Goal: Transaction & Acquisition: Download file/media

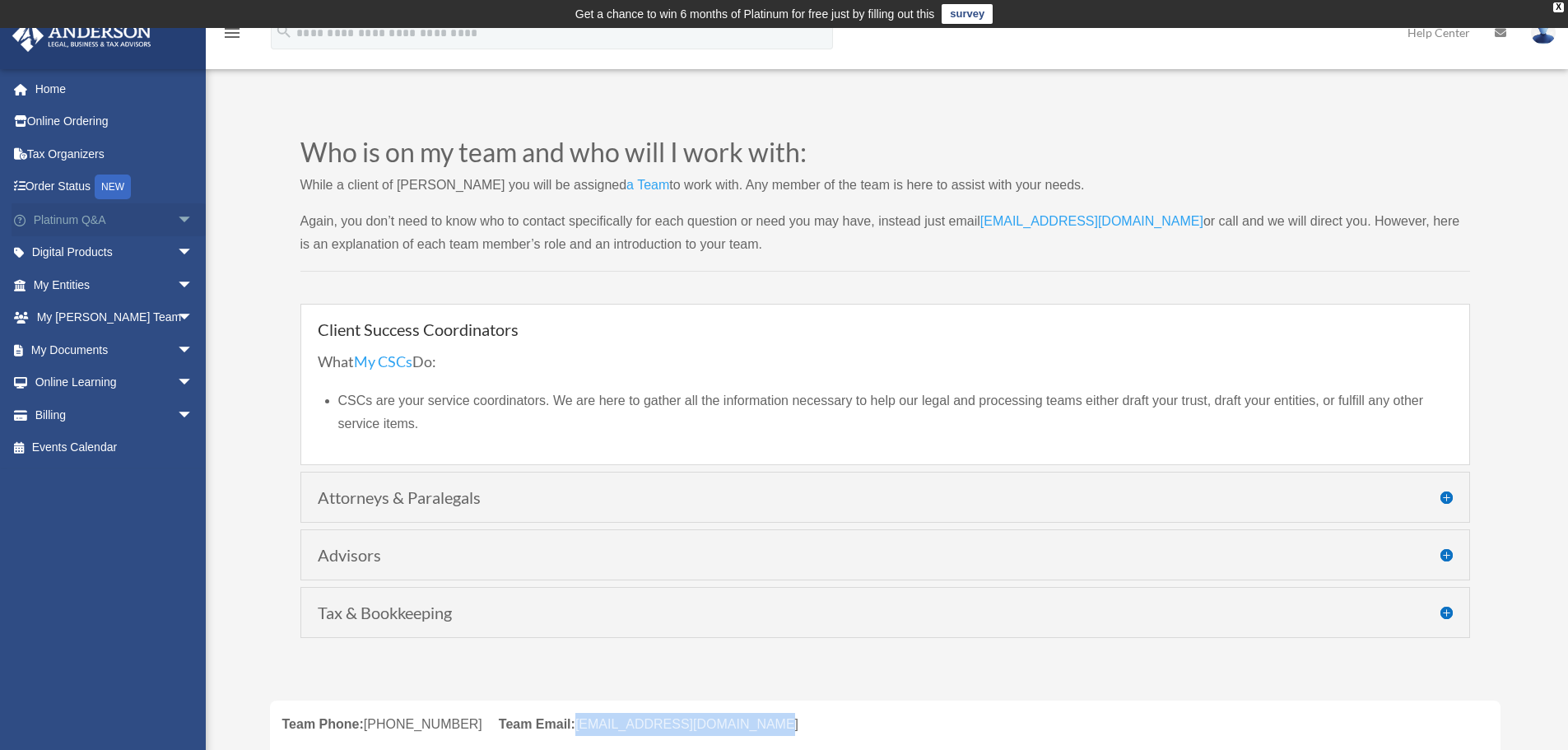
click at [177, 217] on span "arrow_drop_down" at bounding box center [193, 220] width 33 height 33
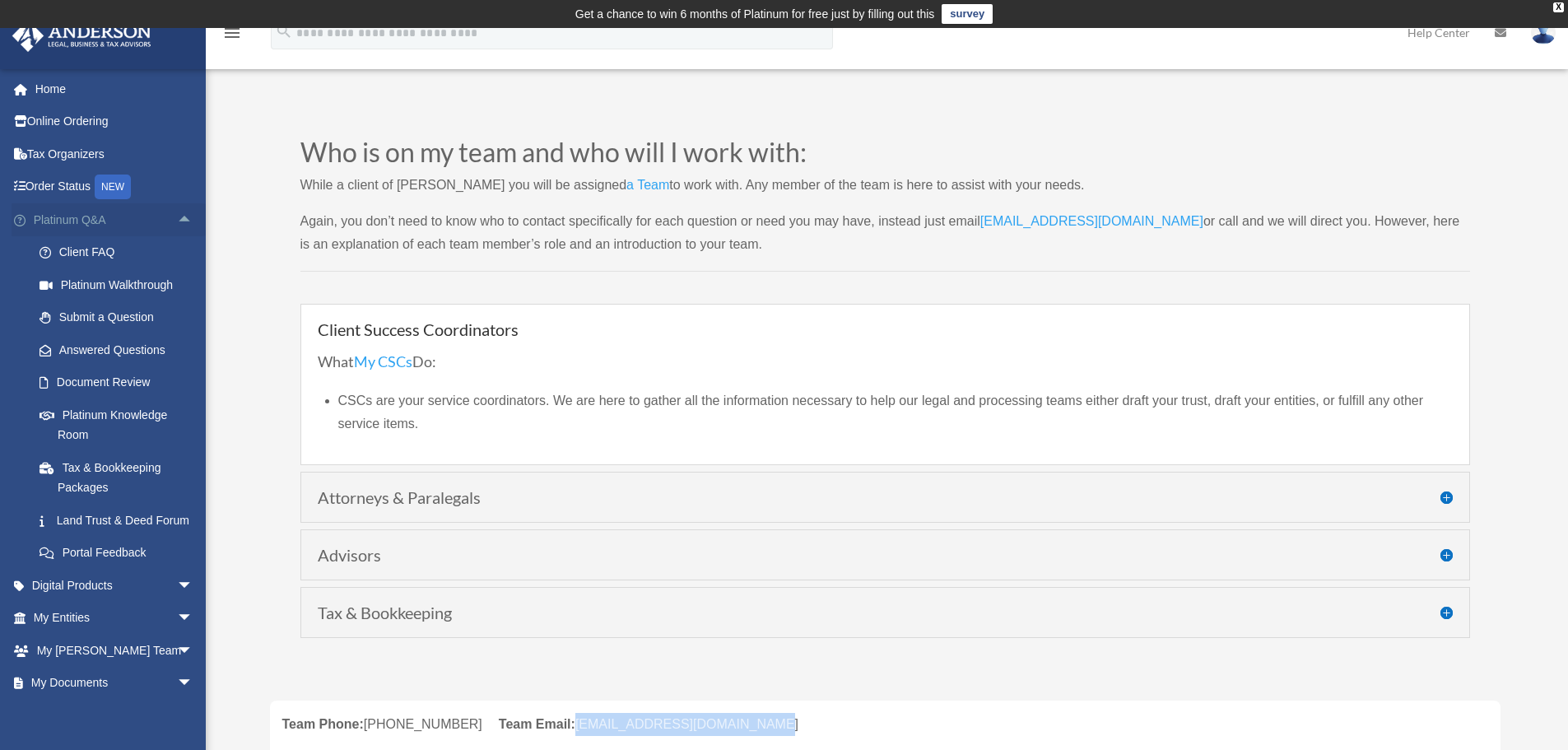
click at [177, 217] on span "arrow_drop_up" at bounding box center [193, 220] width 33 height 33
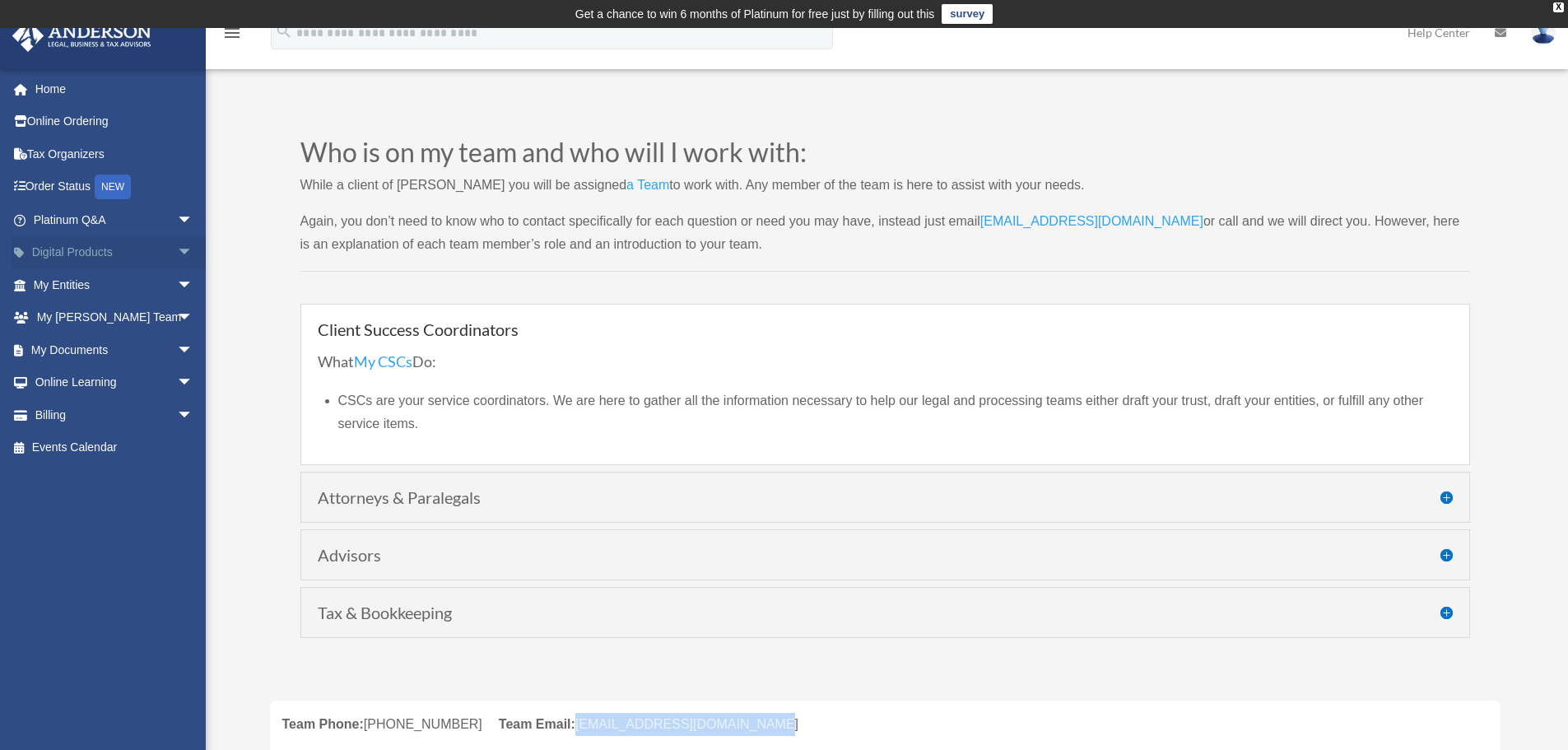
click at [177, 253] on span "arrow_drop_down" at bounding box center [193, 253] width 33 height 33
click at [177, 253] on span "arrow_drop_up" at bounding box center [193, 253] width 33 height 33
click at [177, 281] on span "arrow_drop_down" at bounding box center [193, 285] width 33 height 33
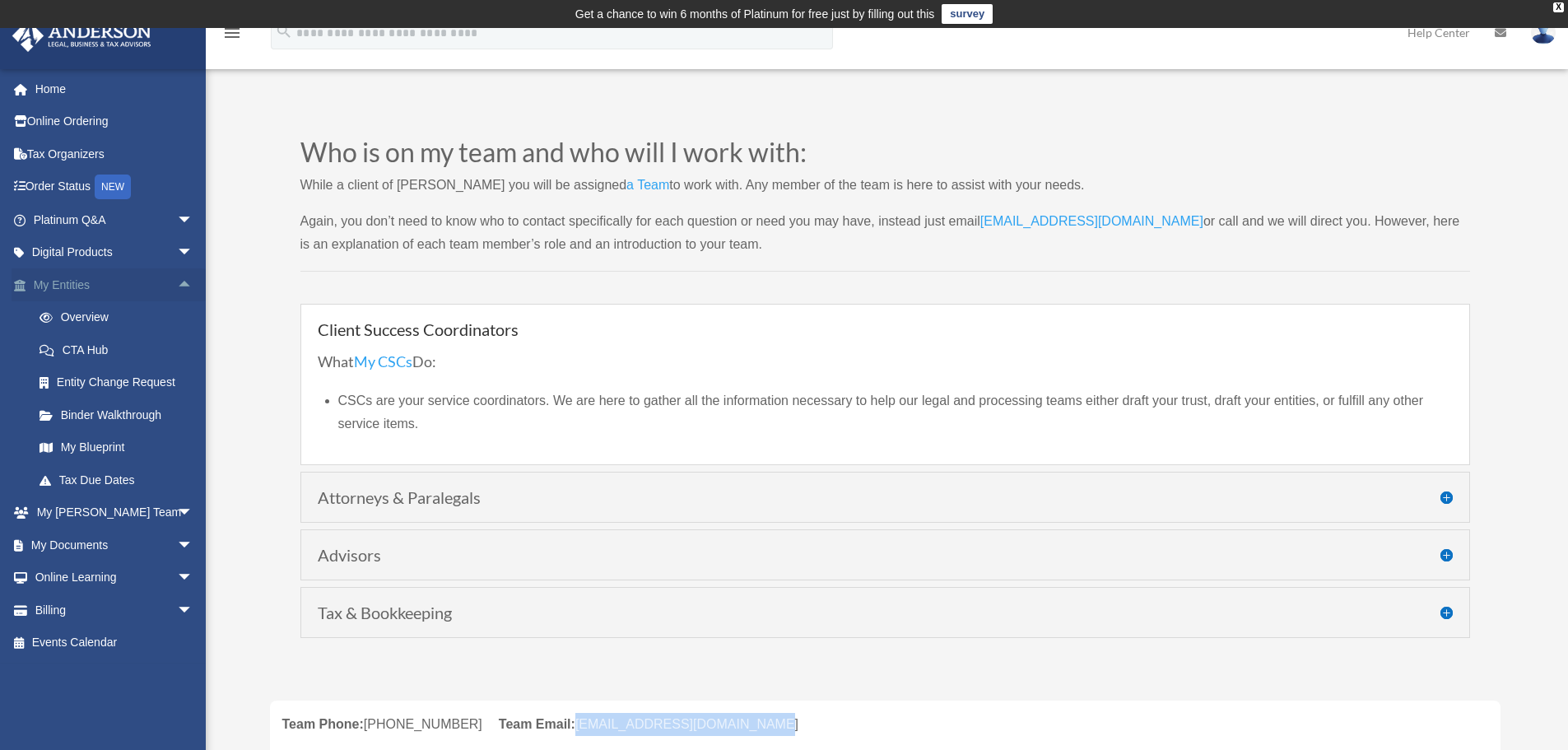
click at [177, 281] on span "arrow_drop_up" at bounding box center [193, 285] width 33 height 33
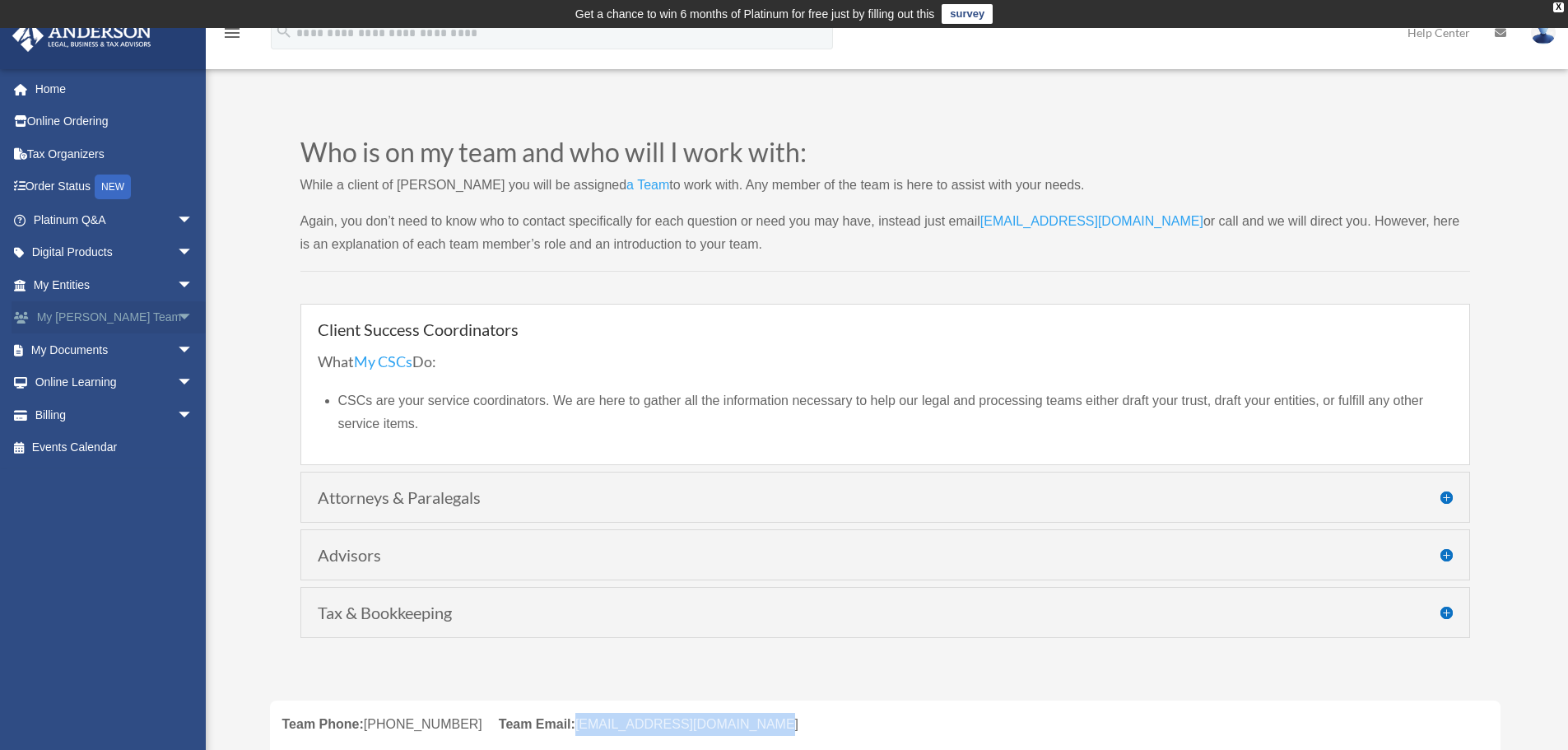
click at [177, 319] on span "arrow_drop_down" at bounding box center [193, 318] width 33 height 33
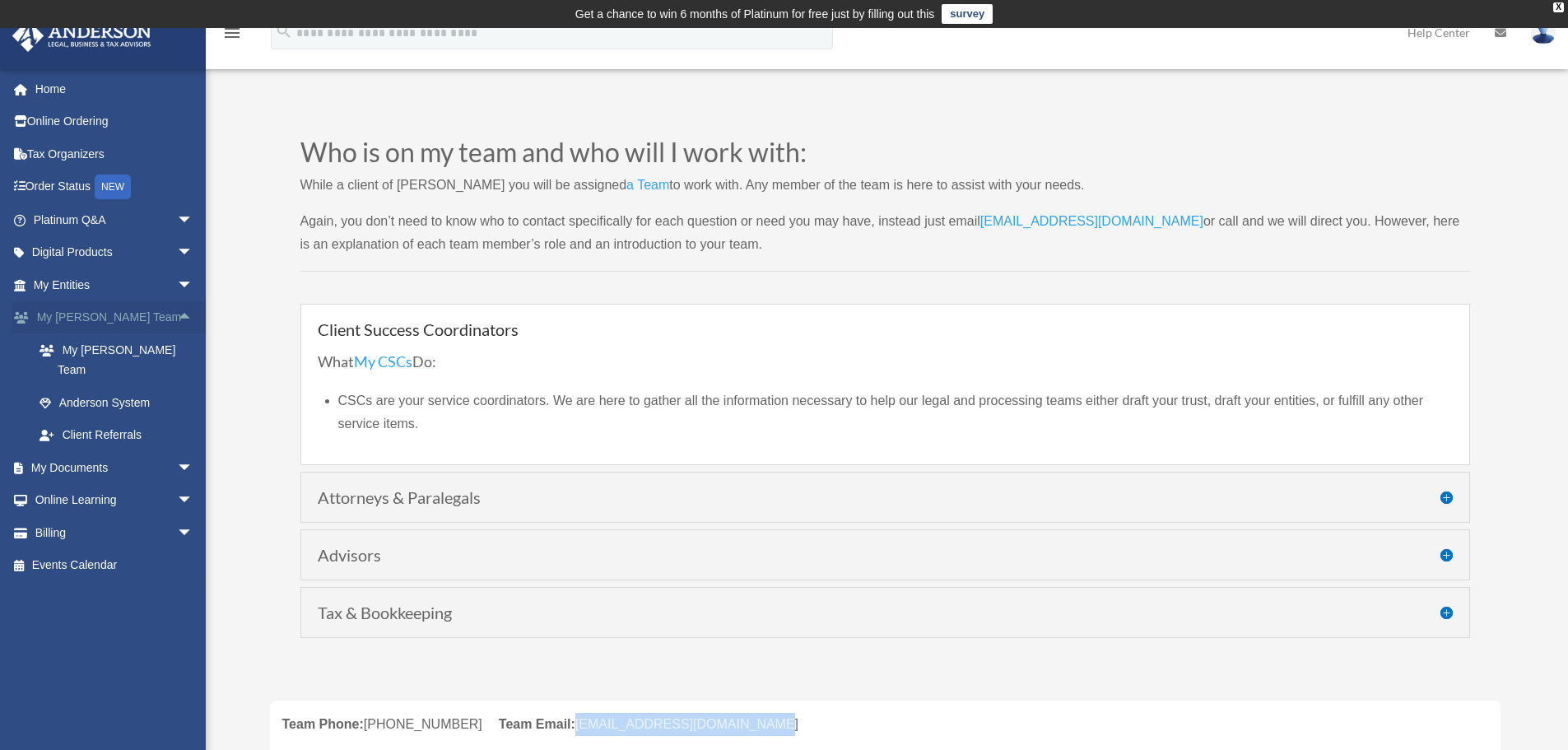
click at [177, 319] on span "arrow_drop_up" at bounding box center [193, 318] width 33 height 33
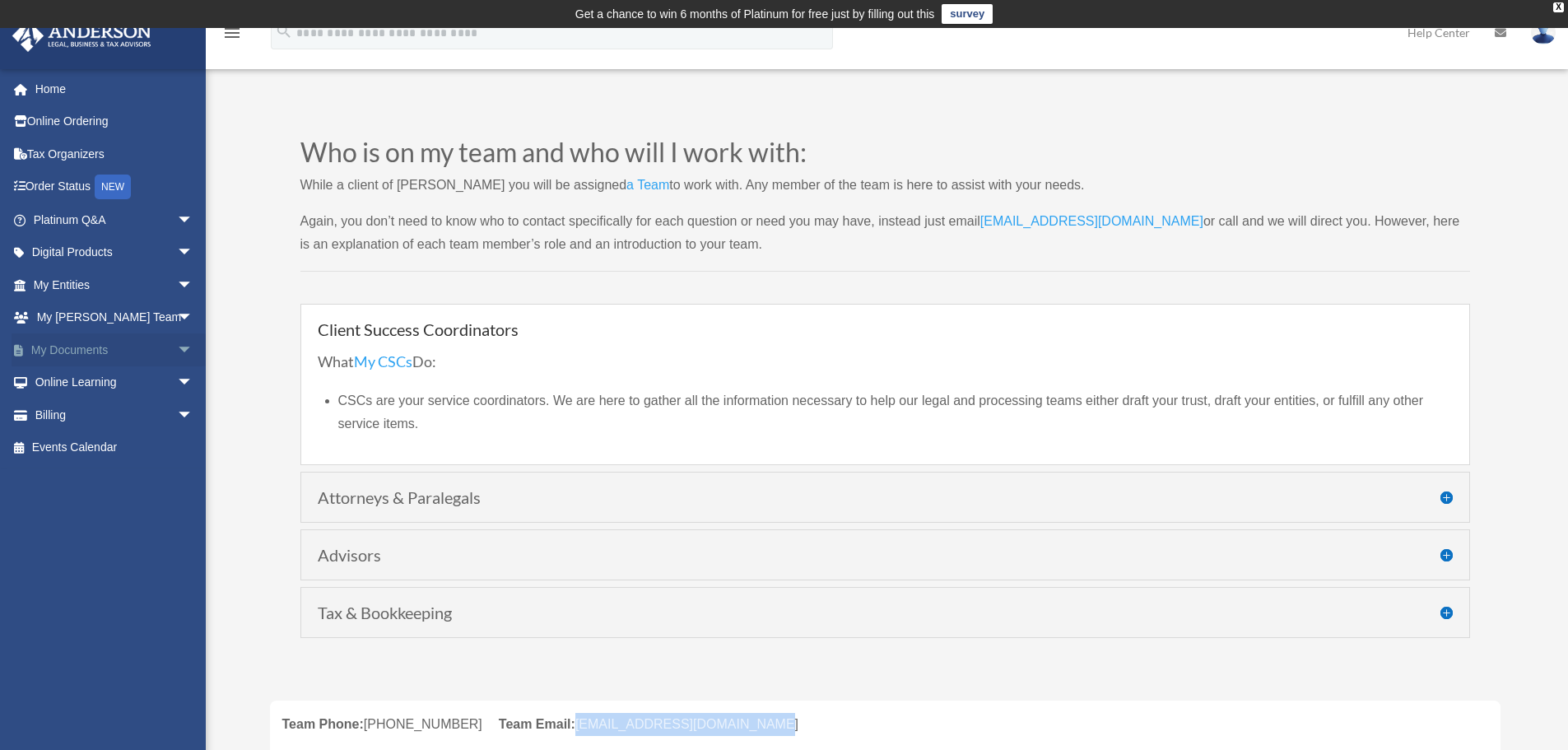
click at [177, 346] on span "arrow_drop_down" at bounding box center [193, 350] width 33 height 33
click at [127, 380] on link "Box" at bounding box center [120, 383] width 195 height 33
click at [64, 378] on link "Box" at bounding box center [120, 383] width 195 height 33
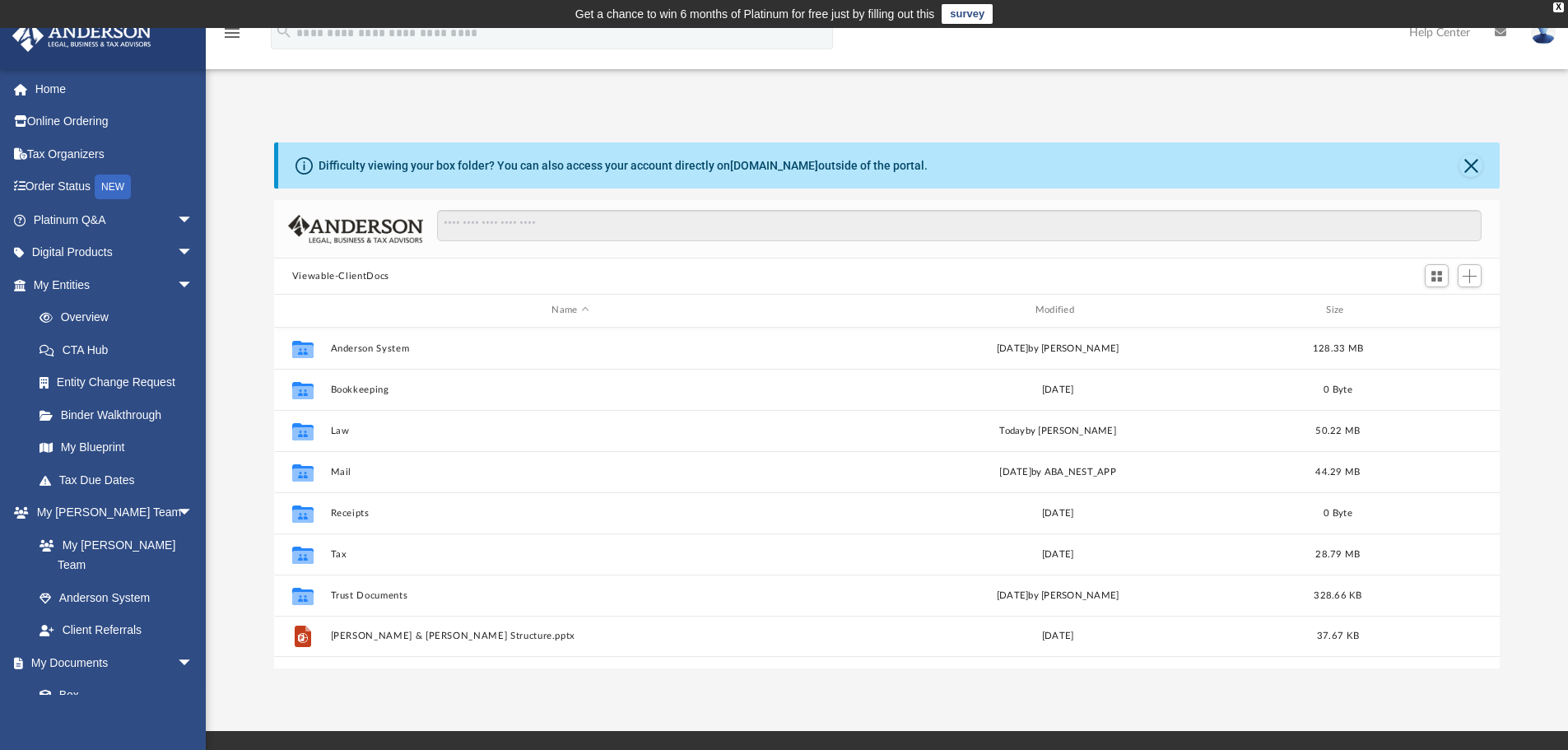
scroll to position [362, 1214]
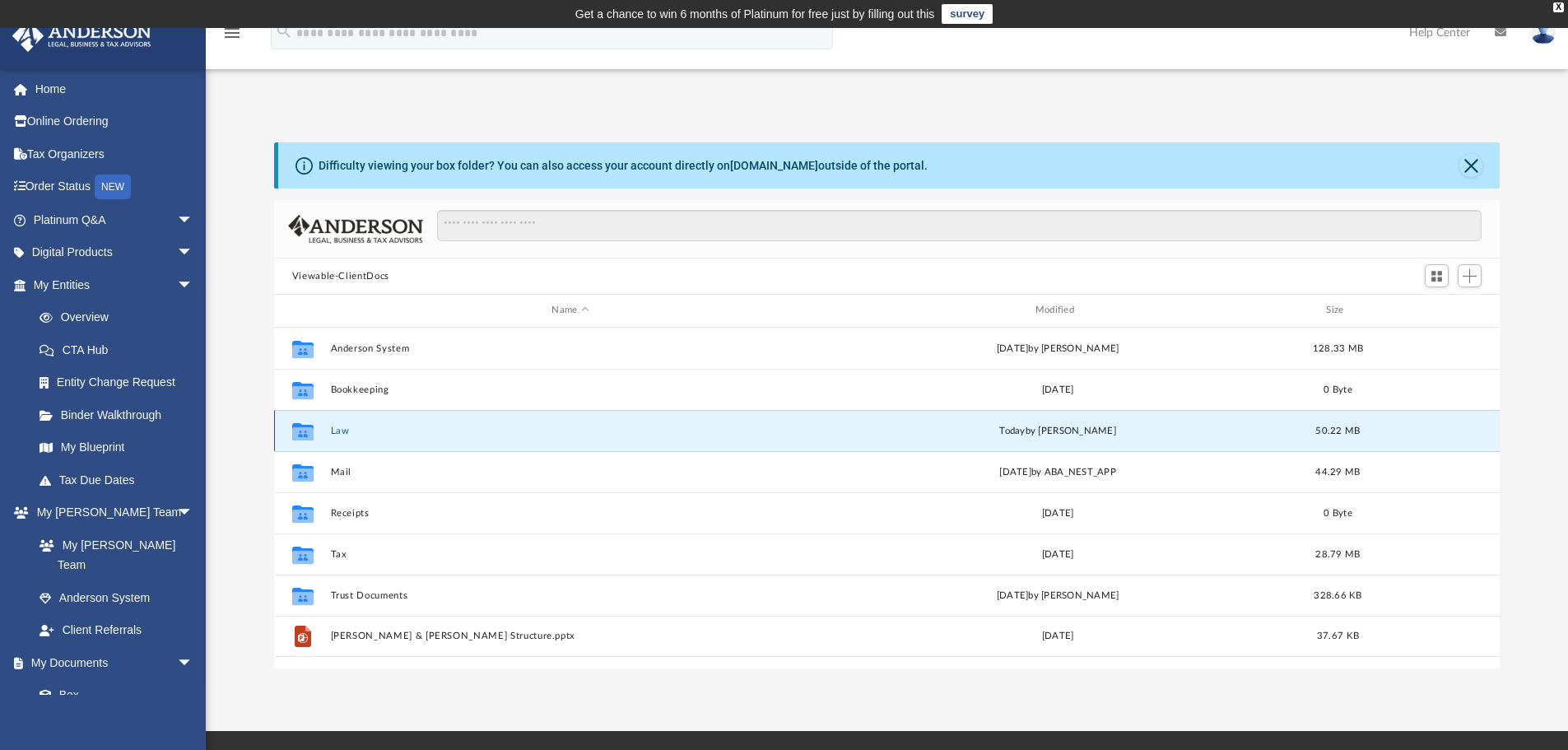
click at [335, 432] on button "Law" at bounding box center [569, 431] width 480 height 11
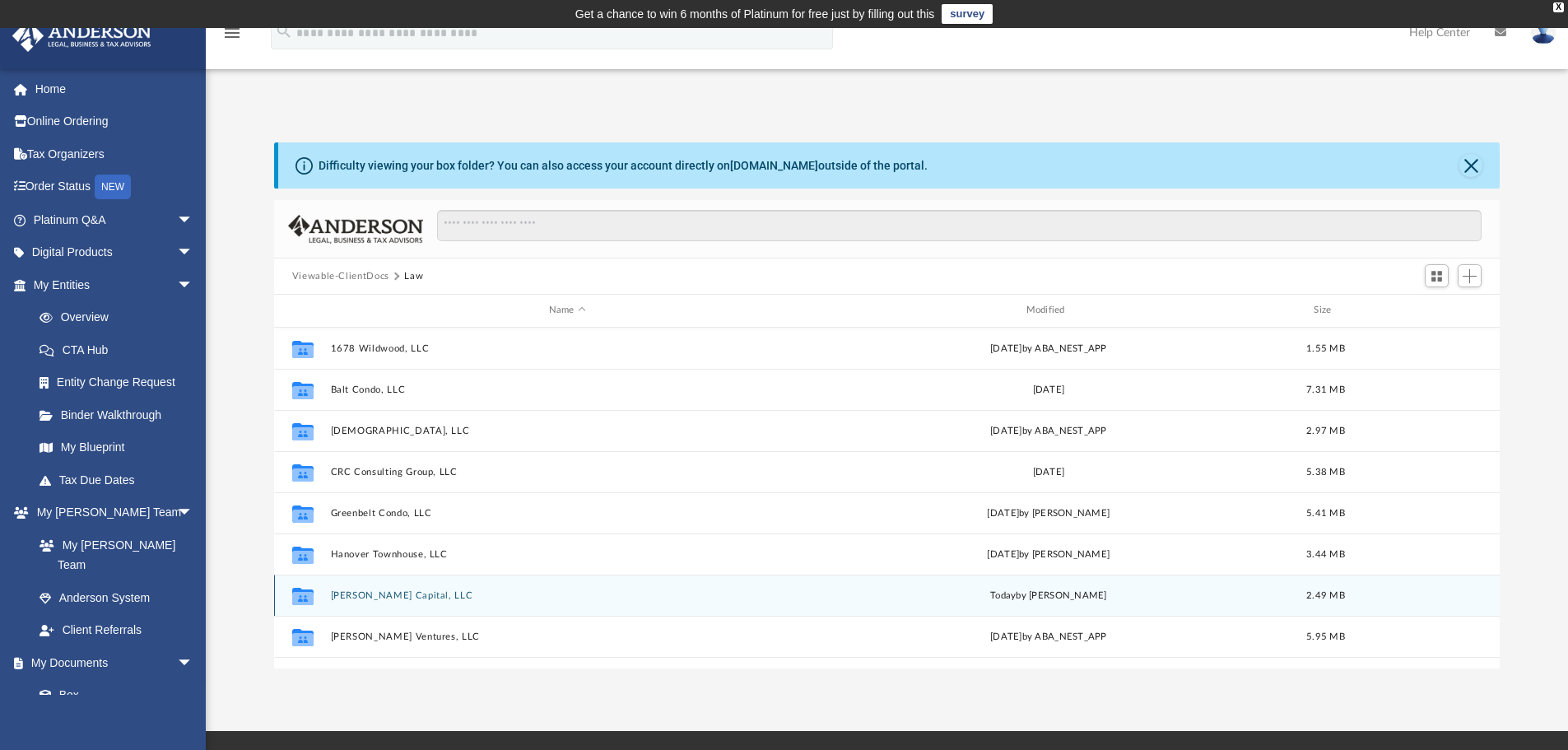
click at [299, 591] on icon "grid" at bounding box center [303, 596] width 22 height 18
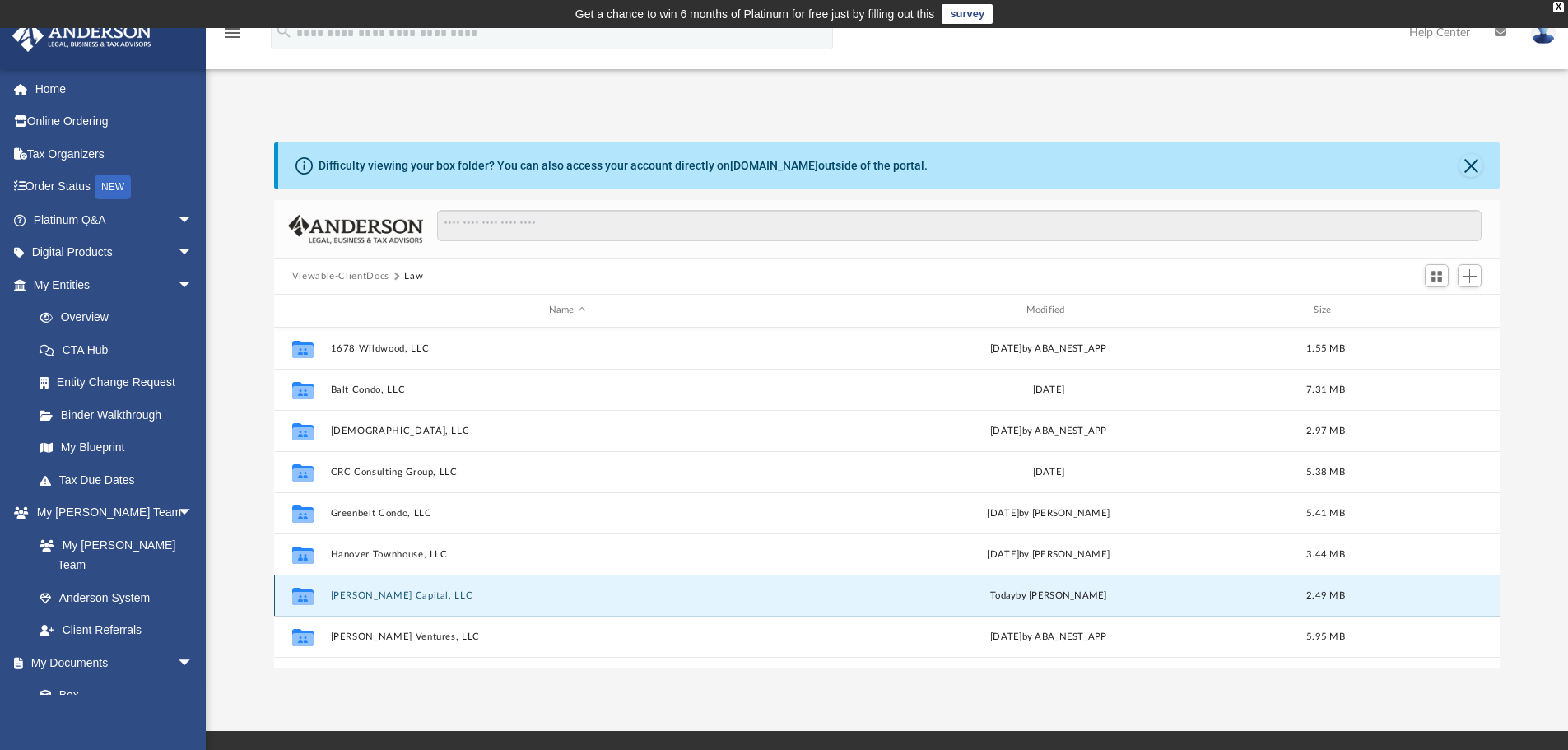
click at [299, 594] on icon "grid" at bounding box center [303, 597] width 22 height 13
click at [376, 594] on button "Manka Capital, LLC" at bounding box center [566, 595] width 474 height 11
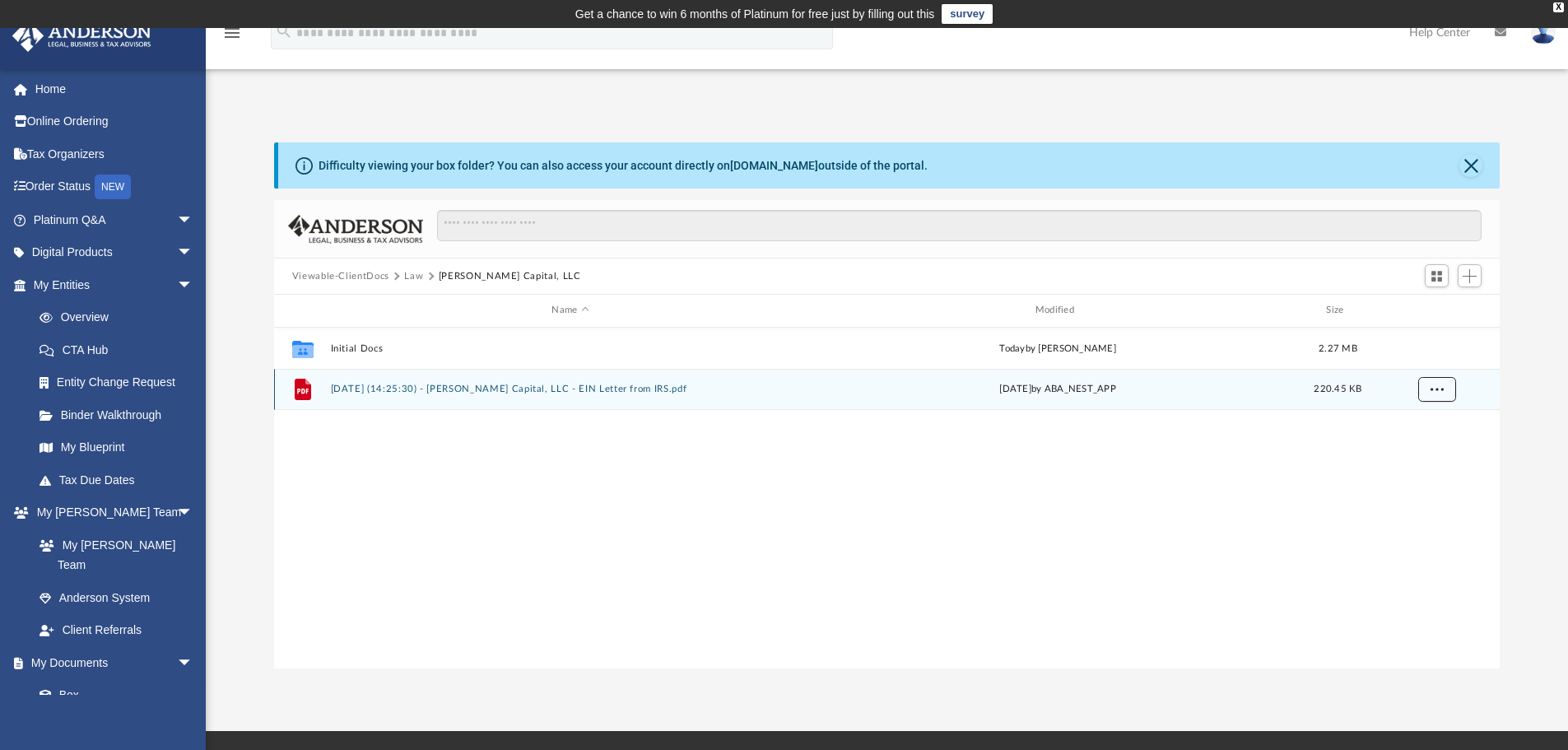
click at [1443, 386] on span "More options" at bounding box center [1436, 389] width 13 height 9
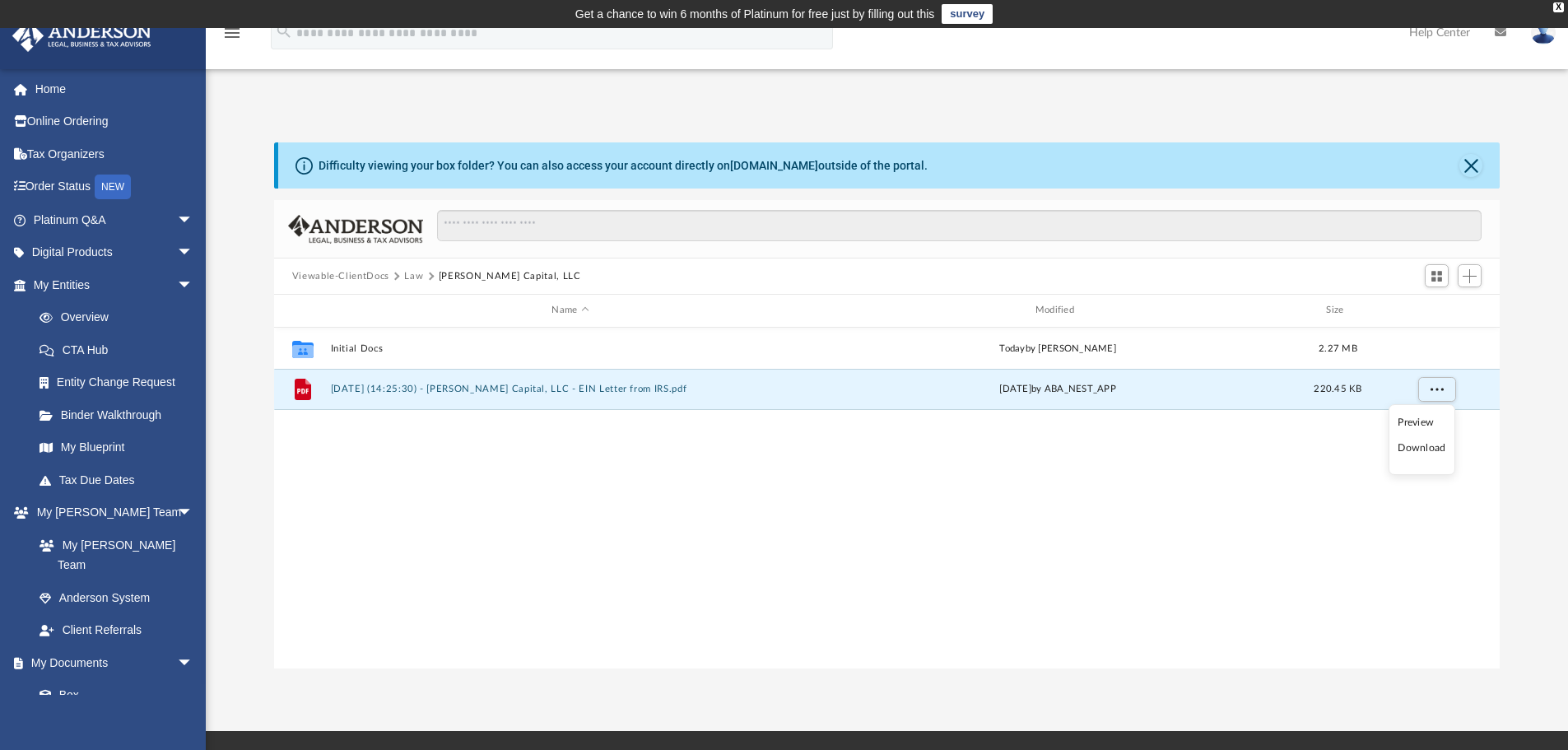
click at [1418, 450] on li "Download" at bounding box center [1421, 449] width 48 height 18
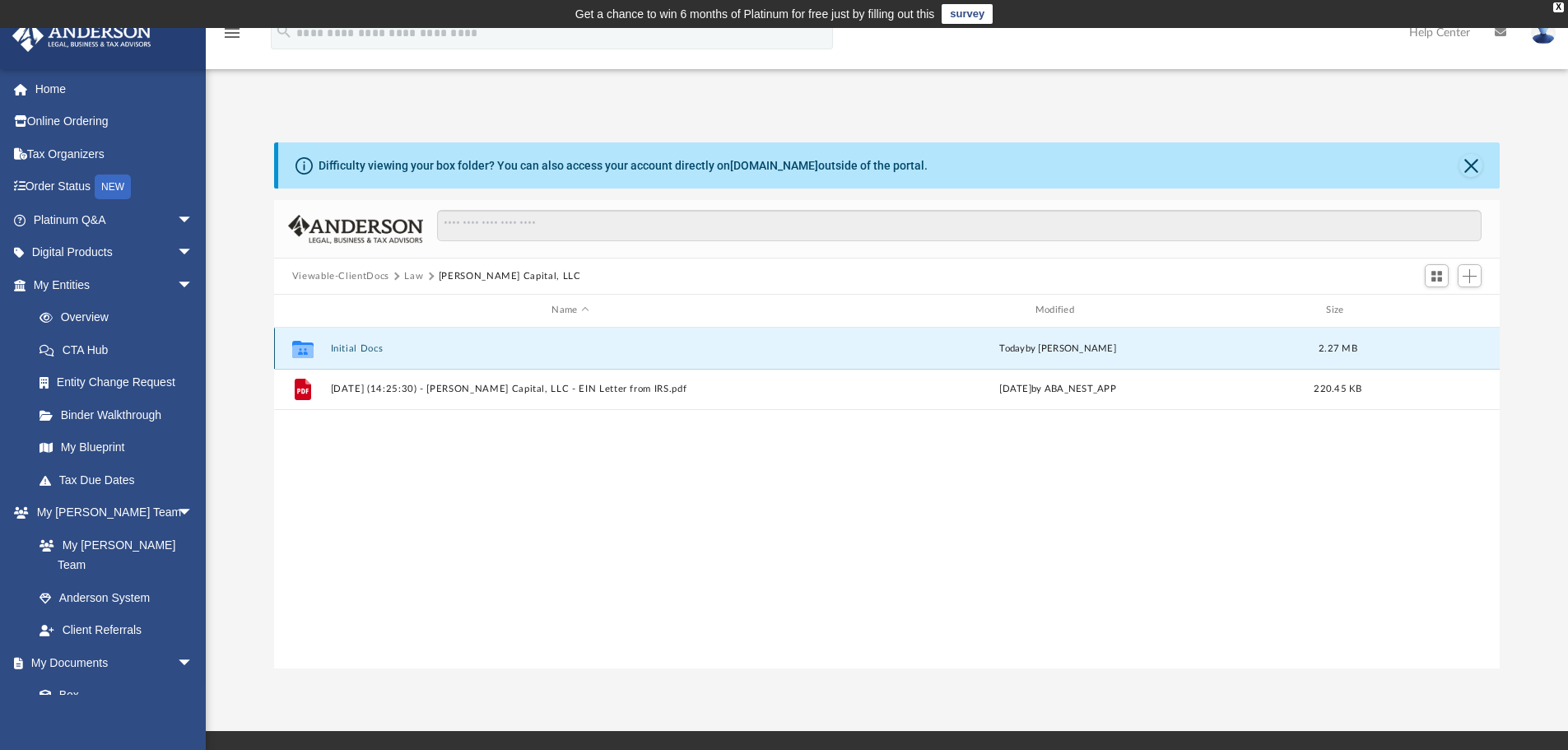
click at [370, 346] on button "Initial Docs" at bounding box center [569, 348] width 480 height 11
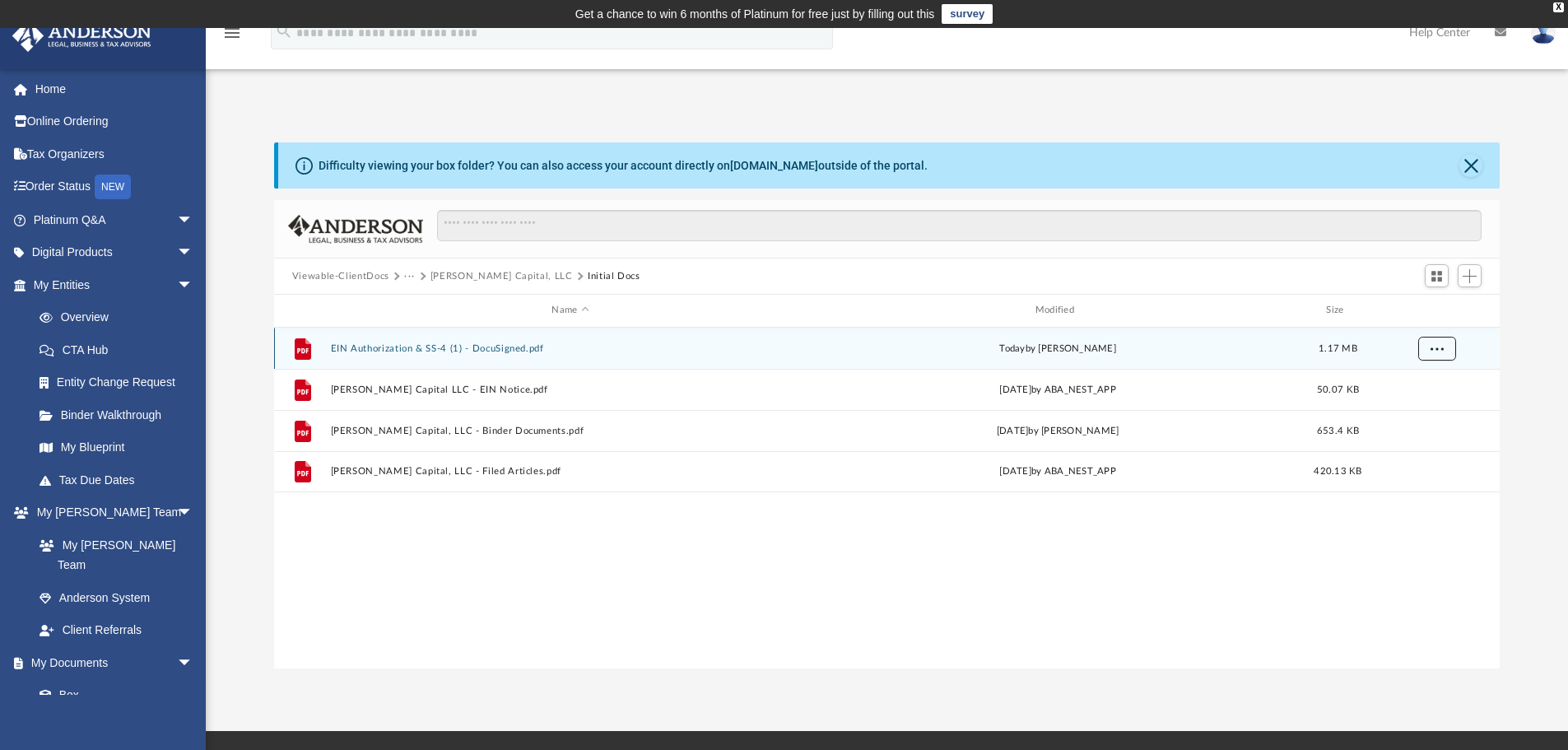
click at [1434, 351] on span "More options" at bounding box center [1436, 348] width 13 height 9
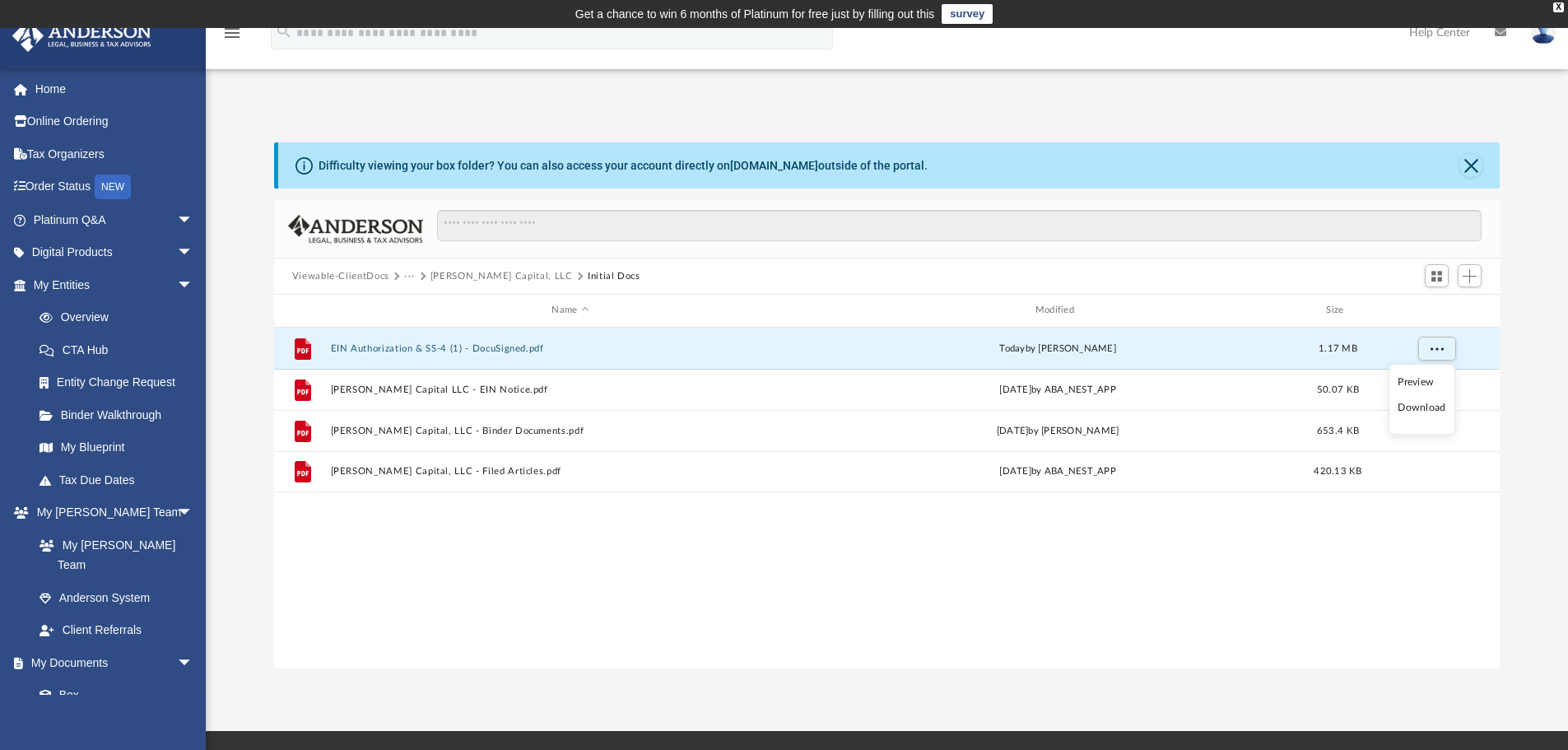
click at [1433, 408] on li "Download" at bounding box center [1421, 408] width 48 height 18
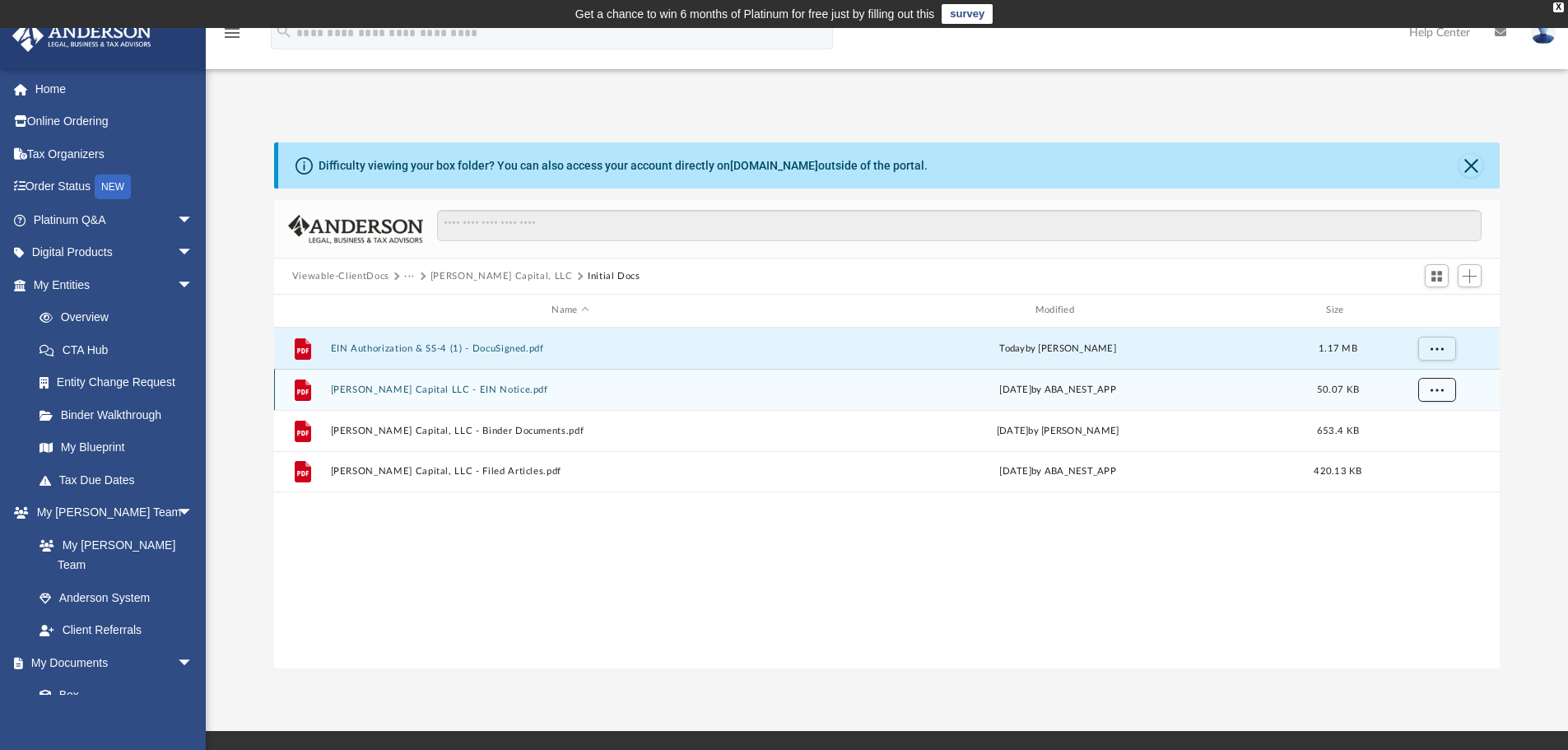
click at [1435, 389] on span "More options" at bounding box center [1436, 389] width 13 height 9
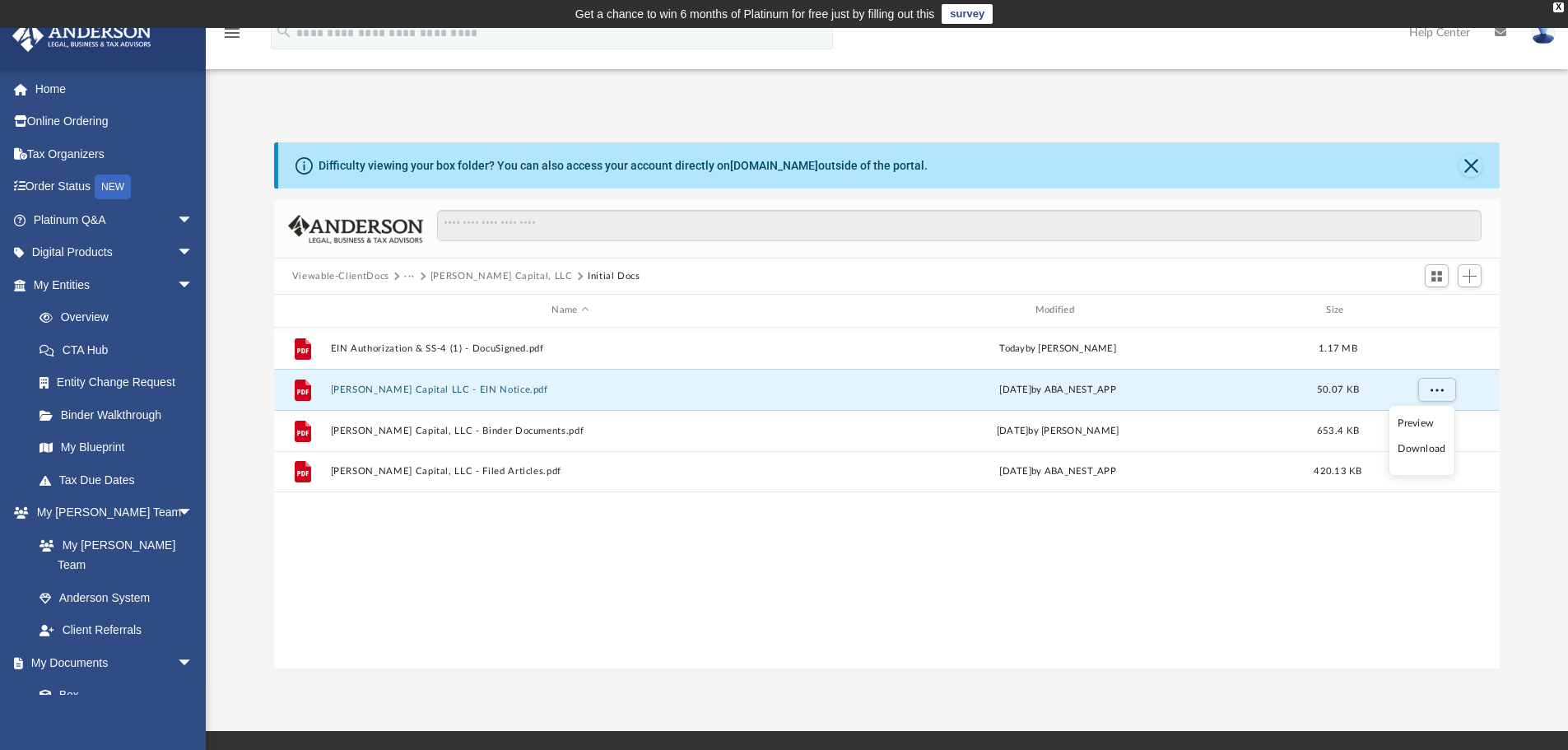
click at [1429, 450] on li "Download" at bounding box center [1421, 450] width 48 height 18
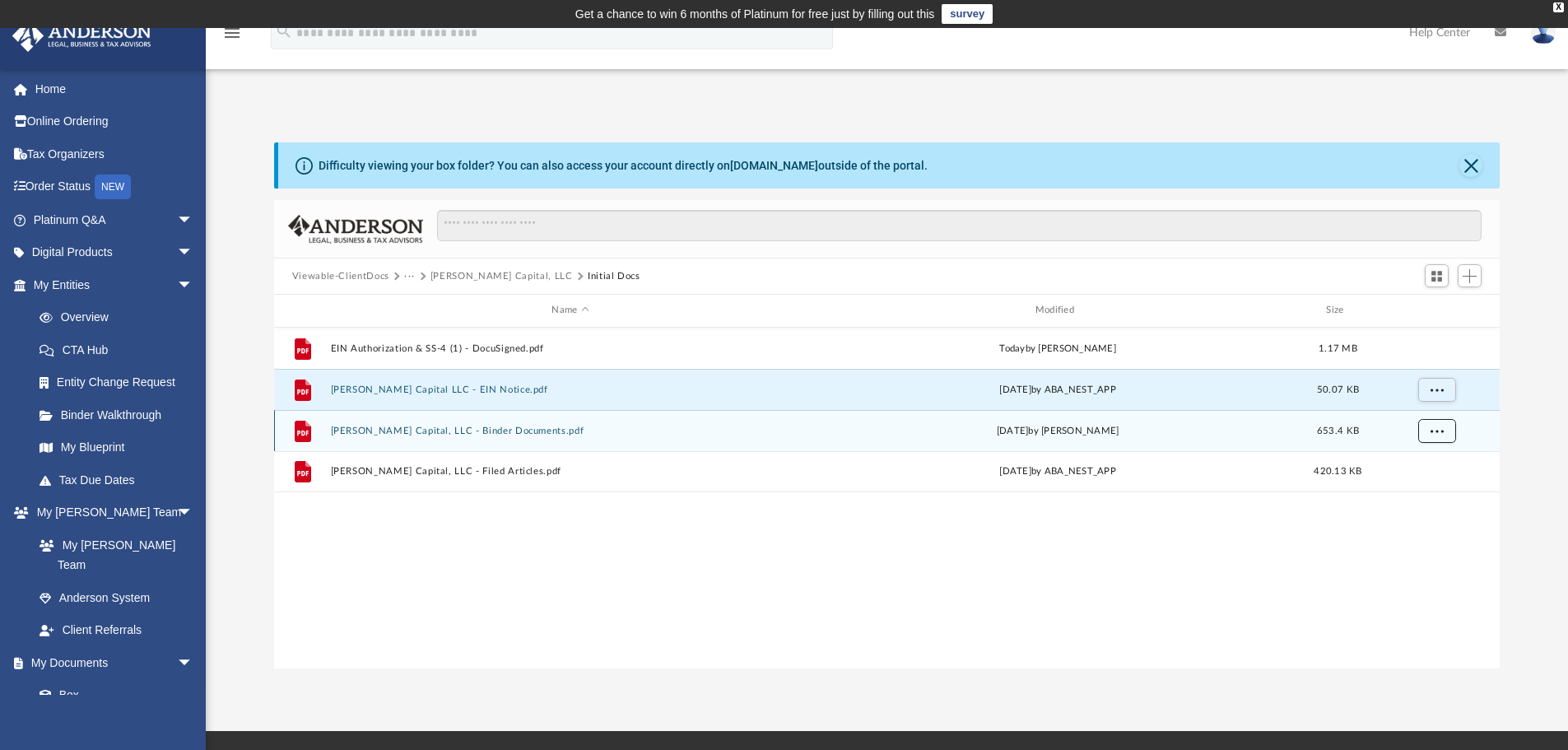
click at [1434, 437] on button "More options" at bounding box center [1437, 430] width 38 height 25
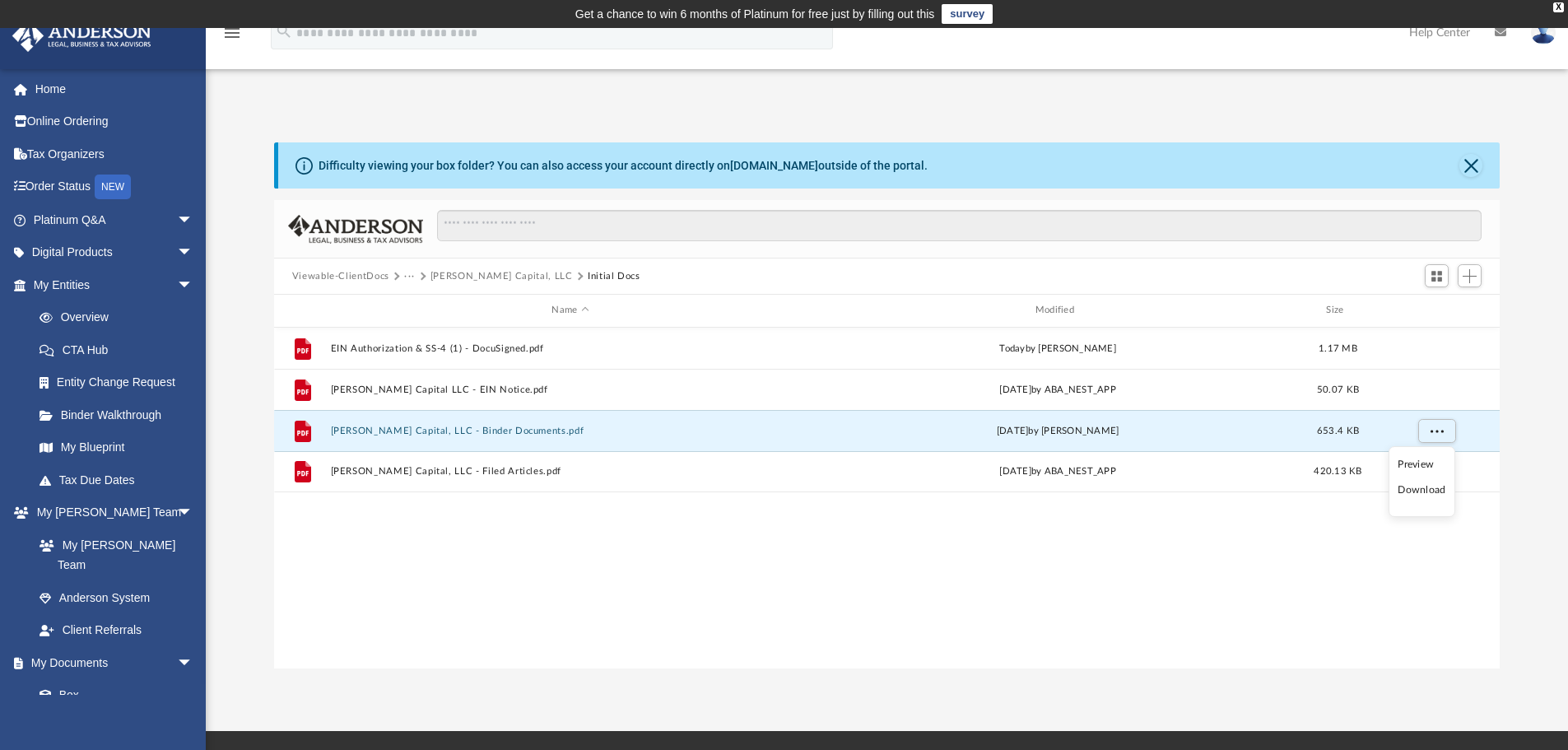
click at [1427, 498] on li "Download" at bounding box center [1421, 491] width 48 height 18
click at [1429, 431] on button "More options" at bounding box center [1437, 430] width 38 height 25
click at [1334, 528] on div "File EIN Authorization & SS-4 (1) - DocuSigned.pdf today by Melissa Mcbride 1.1…" at bounding box center [887, 498] width 1227 height 341
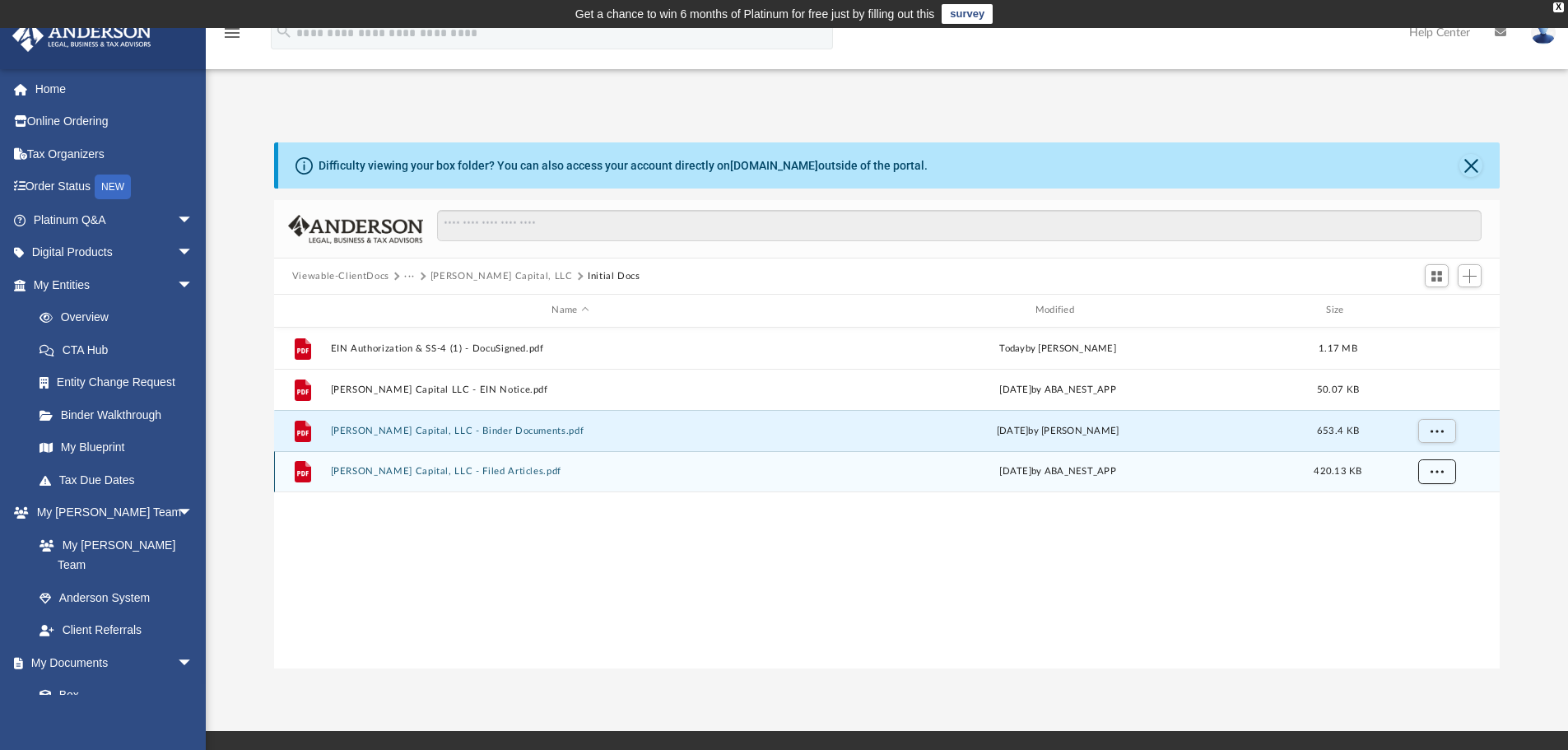
click at [1433, 473] on span "More options" at bounding box center [1436, 471] width 13 height 9
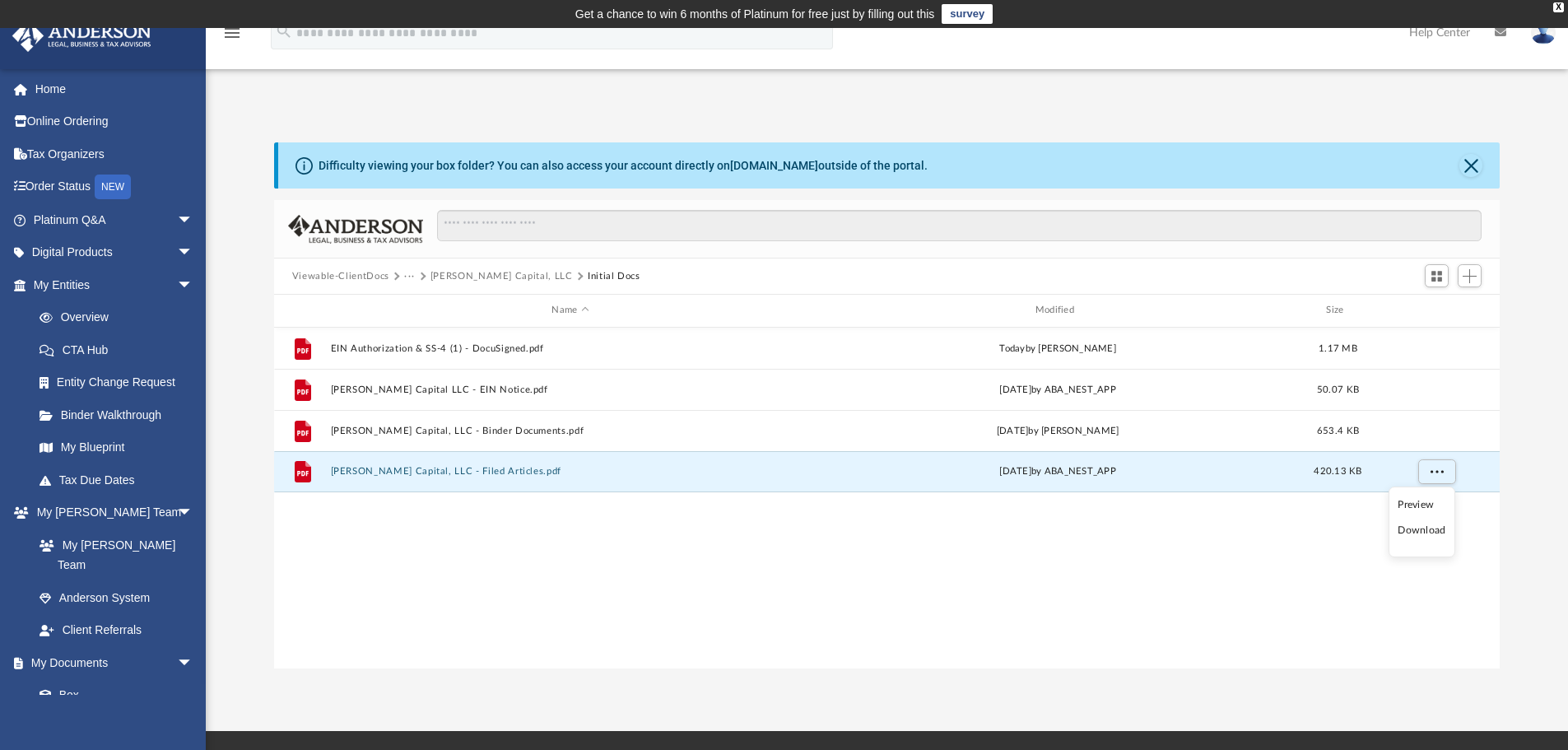
click at [1420, 529] on li "Download" at bounding box center [1421, 531] width 48 height 18
